Goal: Obtain resource: Obtain resource

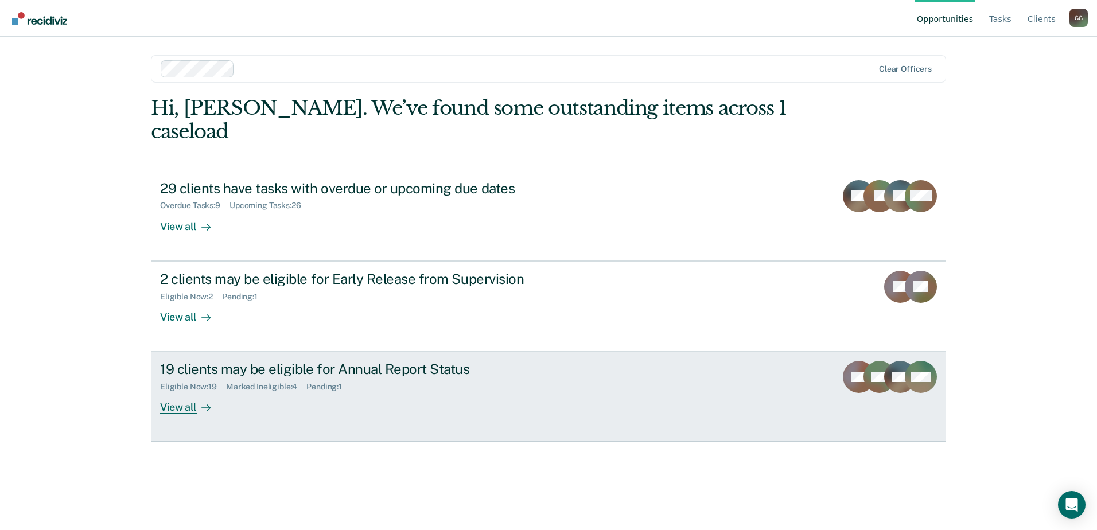
click at [205, 361] on div "19 clients may be eligible for Annual Report Status" at bounding box center [361, 369] width 403 height 17
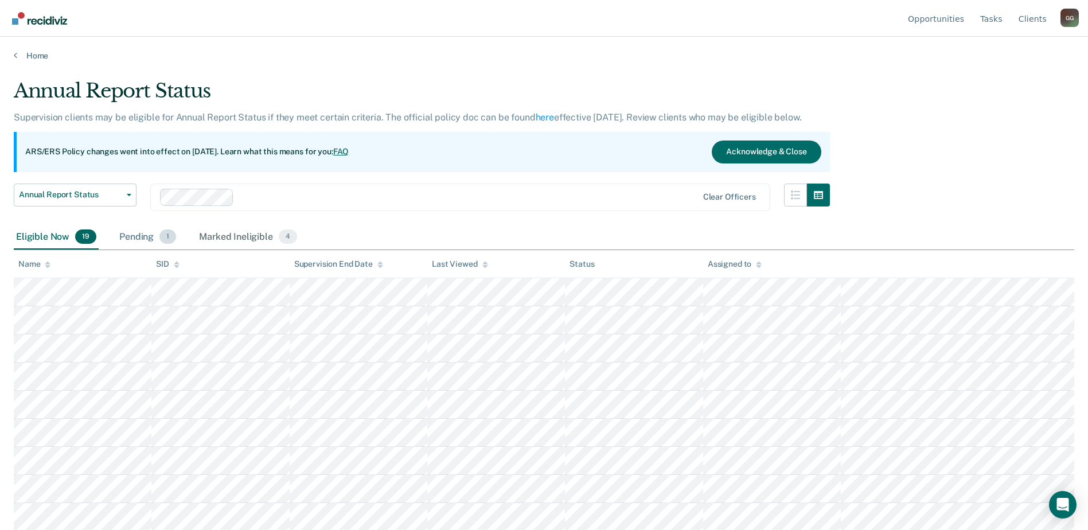
click at [134, 236] on div "Pending 1" at bounding box center [147, 237] width 61 height 25
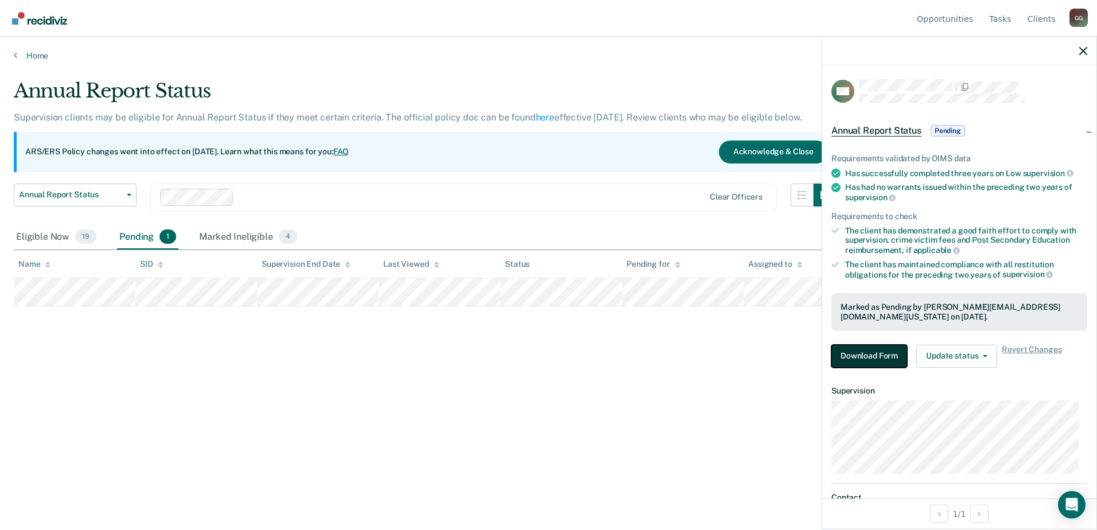
click at [876, 355] on button "Download Form" at bounding box center [869, 356] width 76 height 23
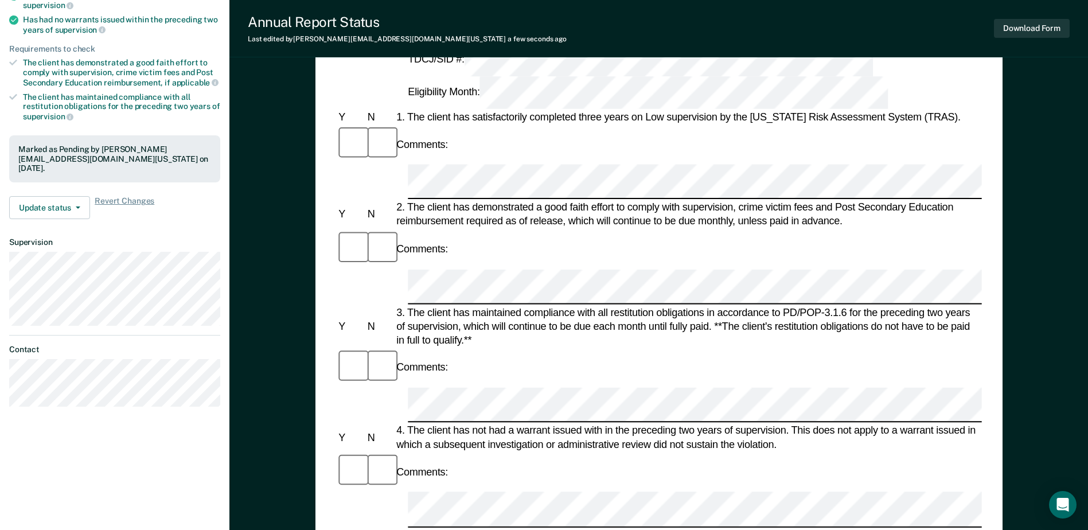
scroll to position [230, 0]
